Goal: Information Seeking & Learning: Learn about a topic

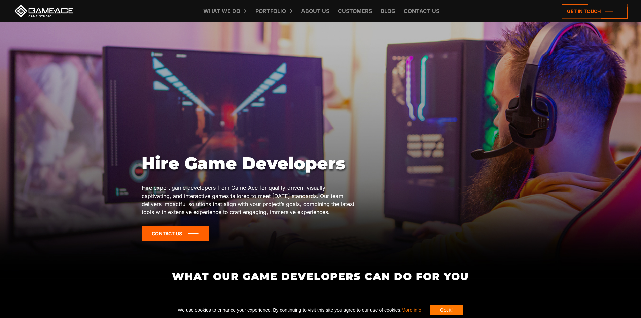
click at [186, 230] on icon at bounding box center [175, 233] width 67 height 14
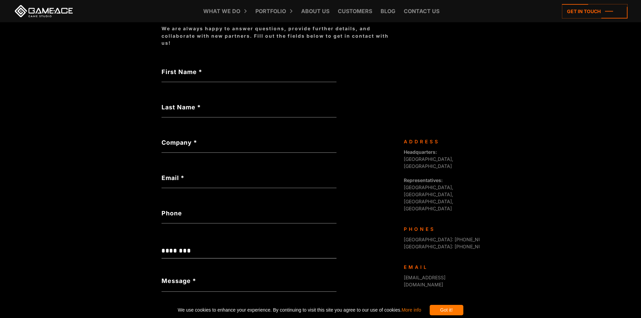
scroll to position [135, 0]
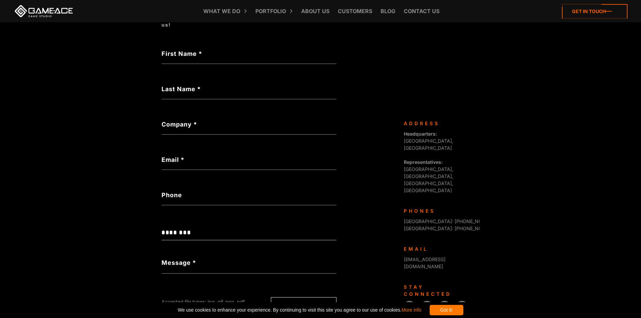
click at [611, 10] on icon at bounding box center [595, 11] width 66 height 14
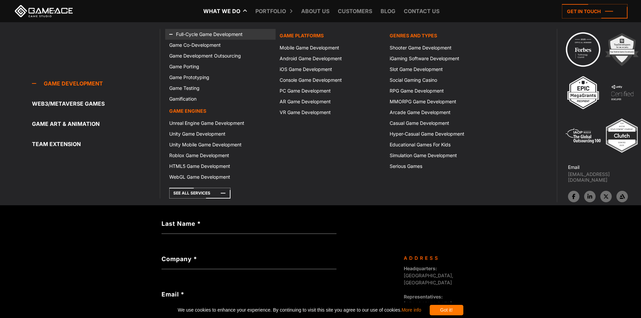
click at [218, 36] on link "Full-Cycle Game Development" at bounding box center [220, 34] width 110 height 11
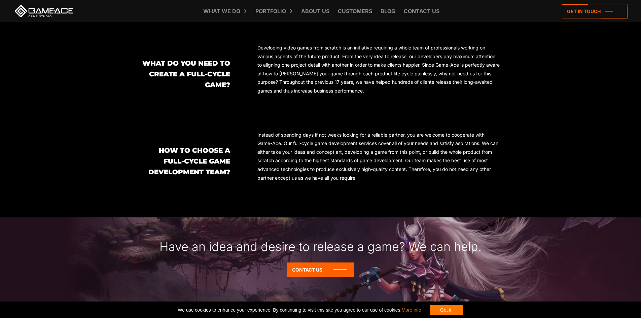
scroll to position [572, 0]
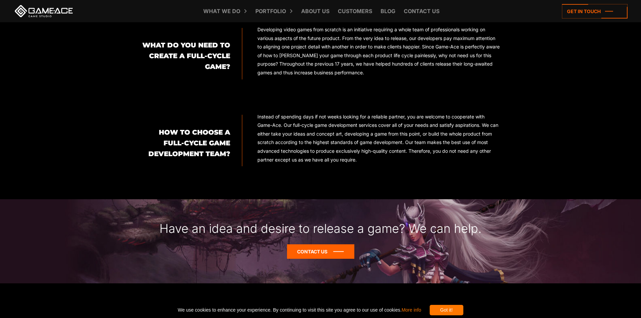
click at [326, 252] on icon at bounding box center [320, 251] width 67 height 14
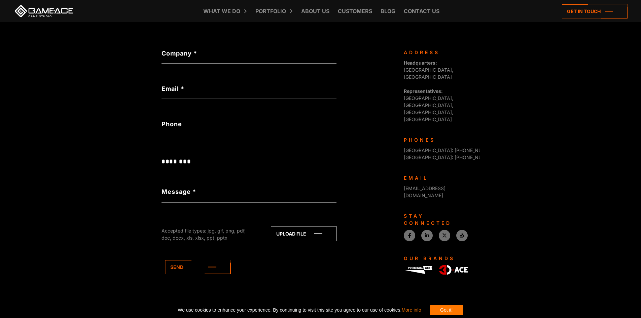
scroll to position [206, 0]
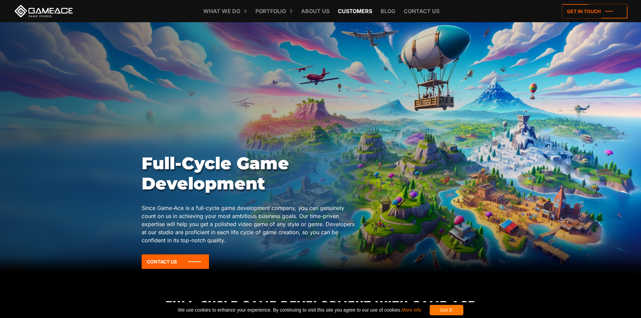
click at [355, 17] on link "Customers" at bounding box center [354, 11] width 41 height 22
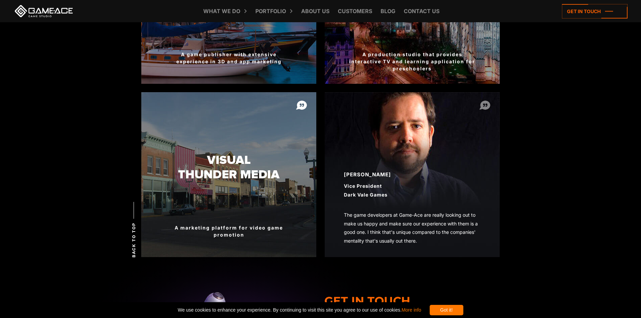
scroll to position [1041, 0]
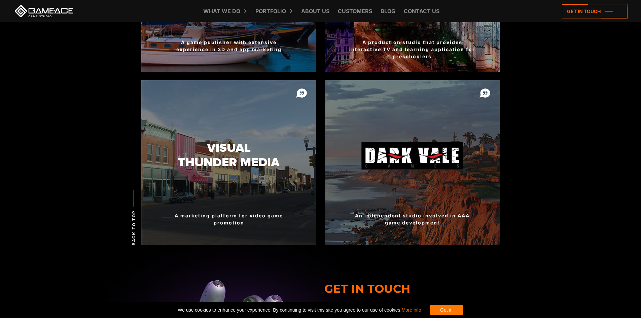
drag, startPoint x: 235, startPoint y: 238, endPoint x: 181, endPoint y: 285, distance: 71.5
drag, startPoint x: 181, startPoint y: 285, endPoint x: 111, endPoint y: 238, distance: 84.8
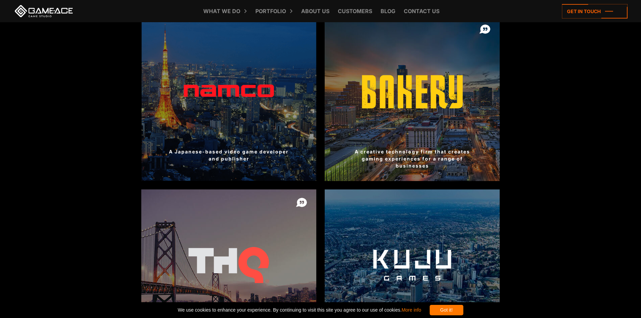
scroll to position [436, 0]
